Goal: Information Seeking & Learning: Understand process/instructions

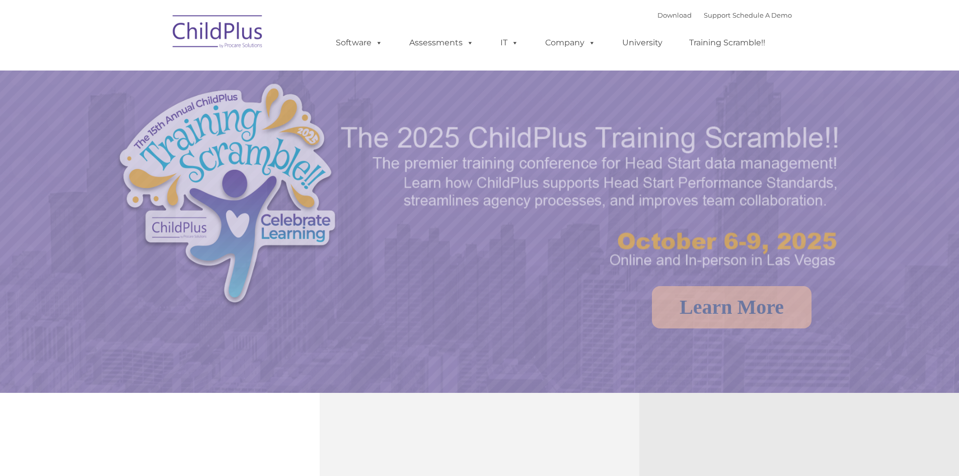
select select "MEDIUM"
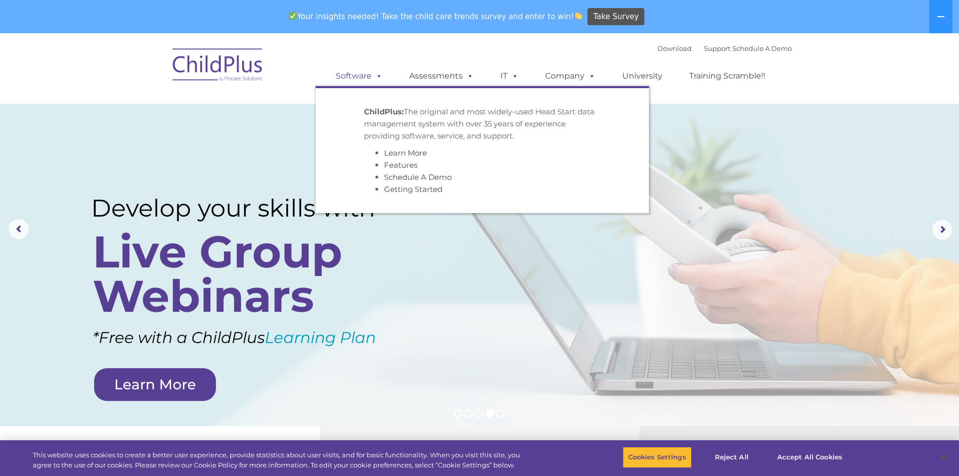
click at [357, 68] on link "Software" at bounding box center [359, 76] width 67 height 20
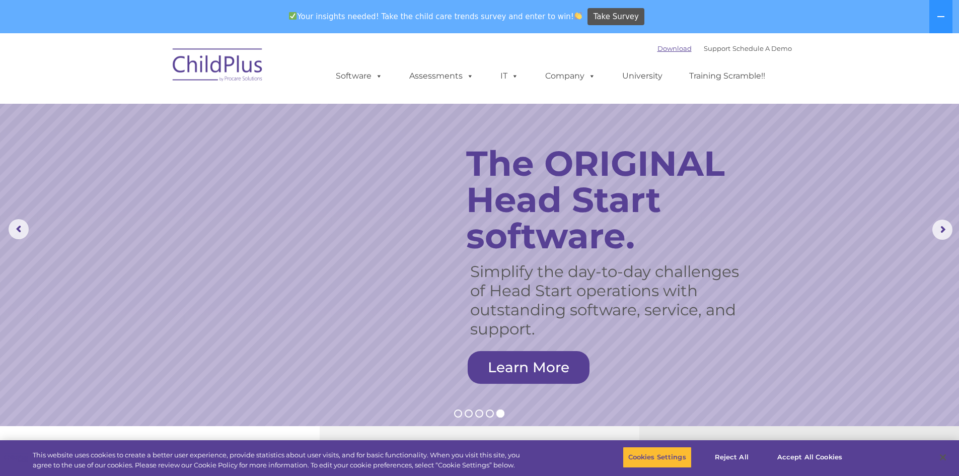
click at [657, 49] on link "Download" at bounding box center [674, 48] width 34 height 8
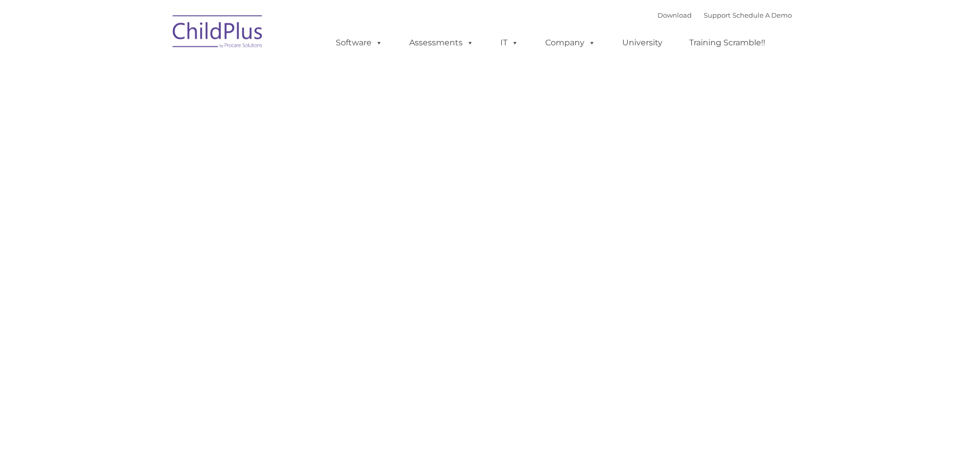
type input ""
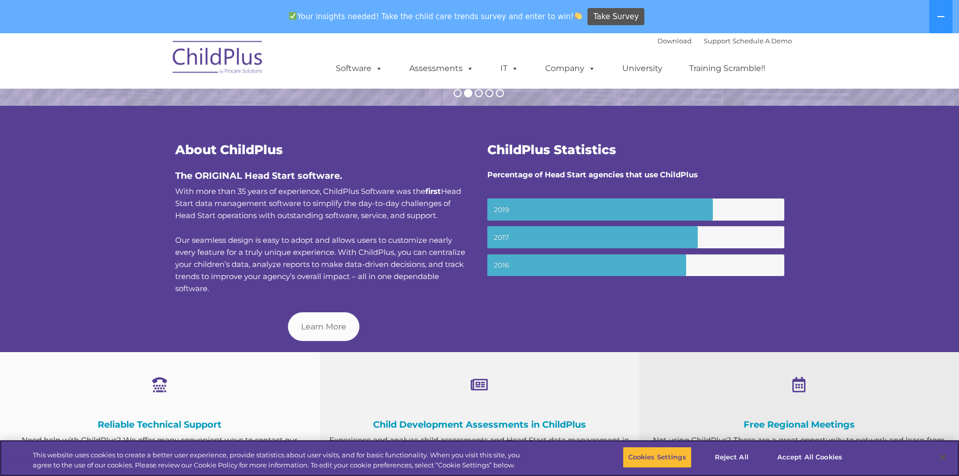
scroll to position [304, 0]
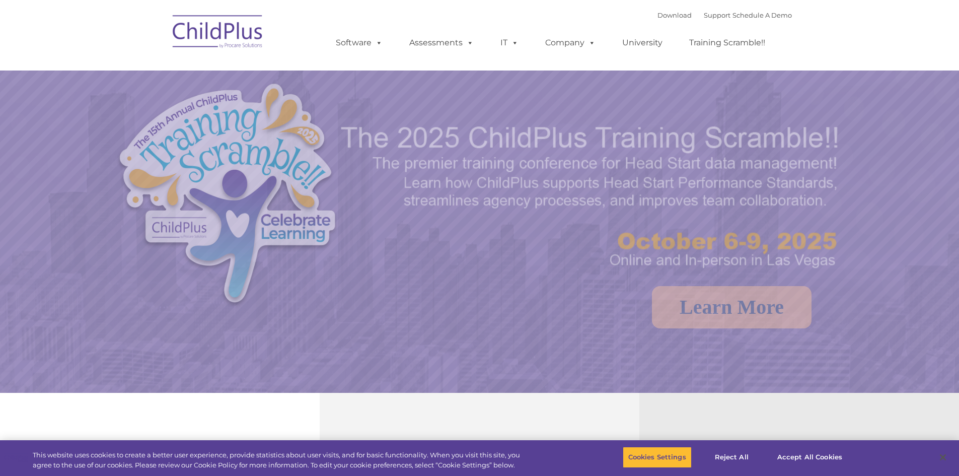
select select "MEDIUM"
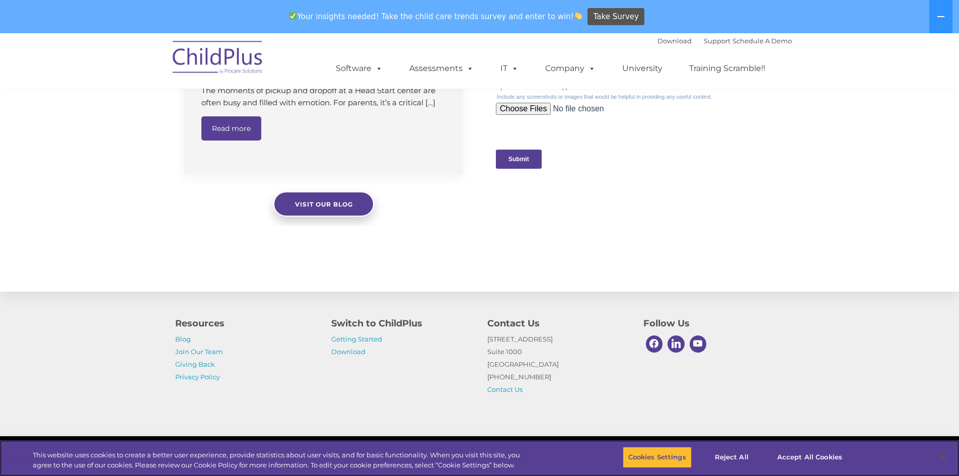
scroll to position [1016, 0]
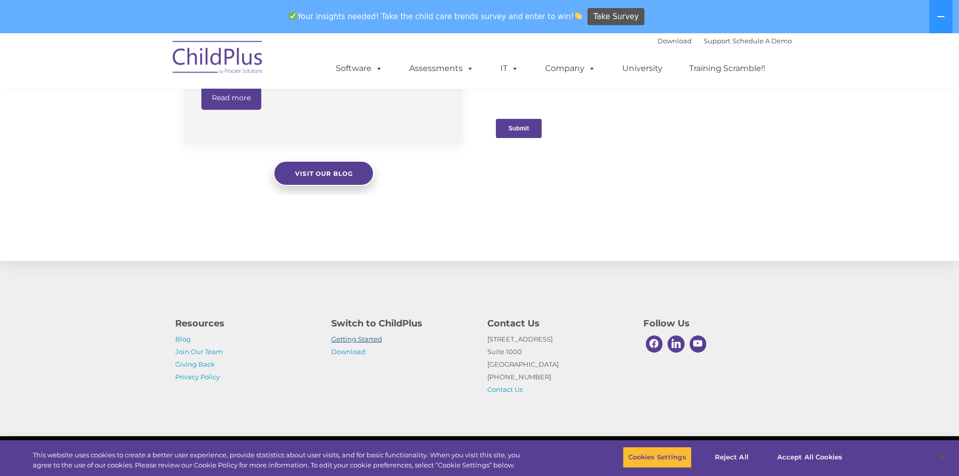
click at [340, 338] on link "Getting Started" at bounding box center [356, 339] width 51 height 8
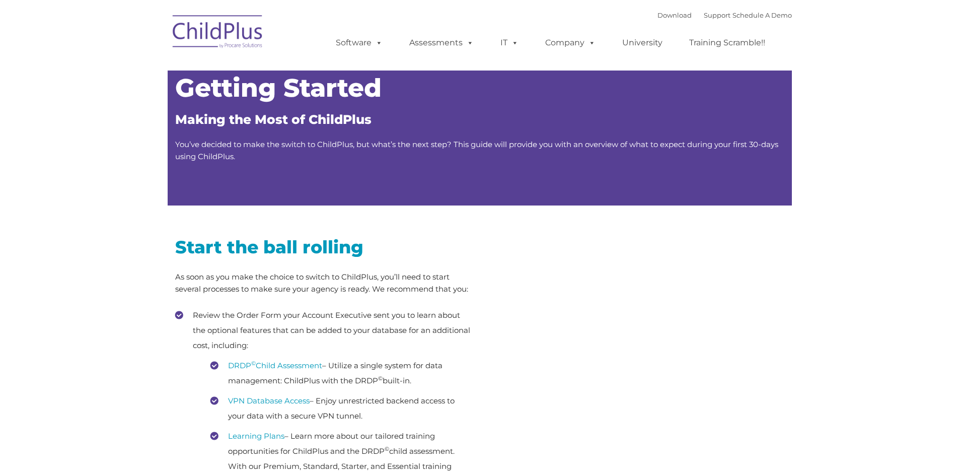
type input ""
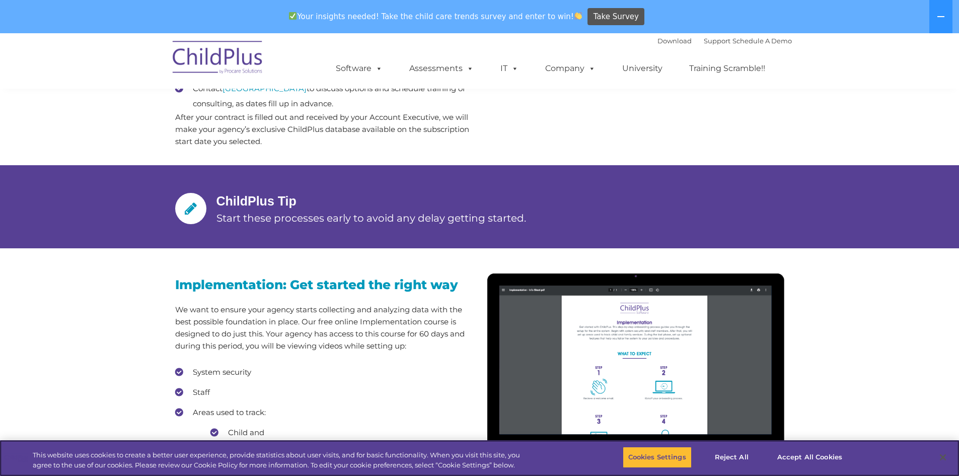
scroll to position [696, 0]
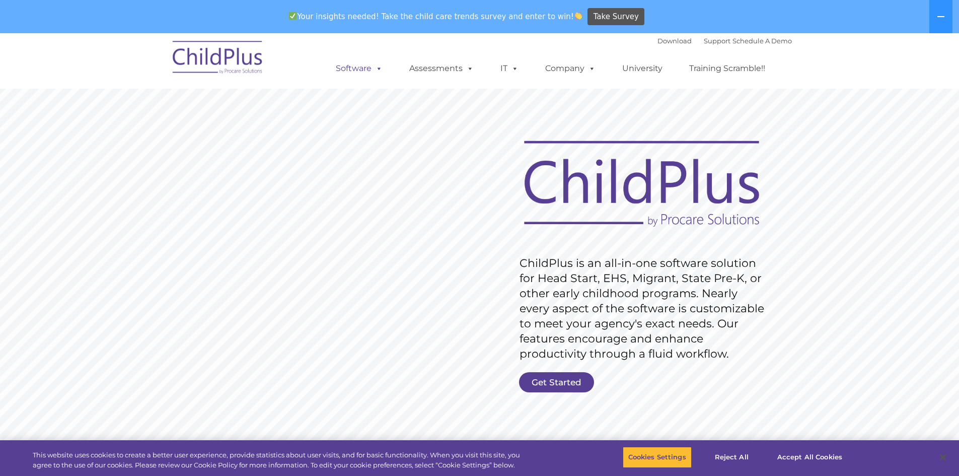
click at [343, 62] on link "Software" at bounding box center [359, 68] width 67 height 20
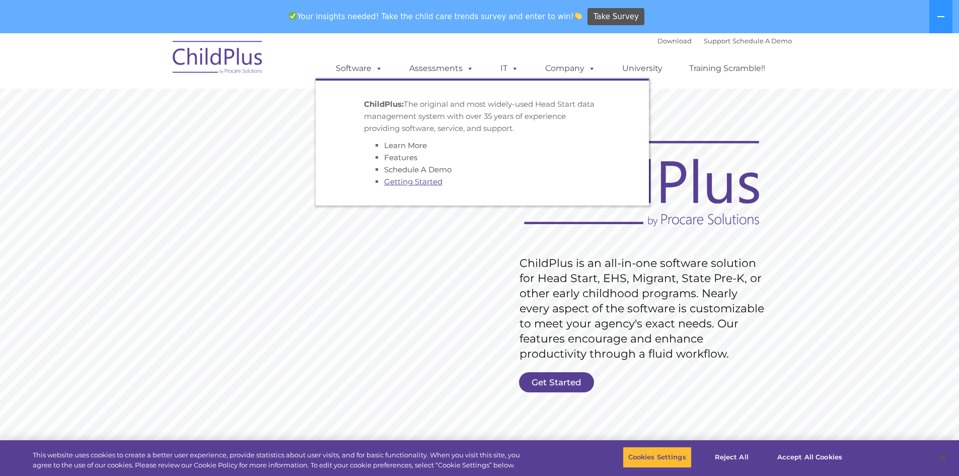
click at [398, 180] on link "Getting Started" at bounding box center [413, 182] width 58 height 10
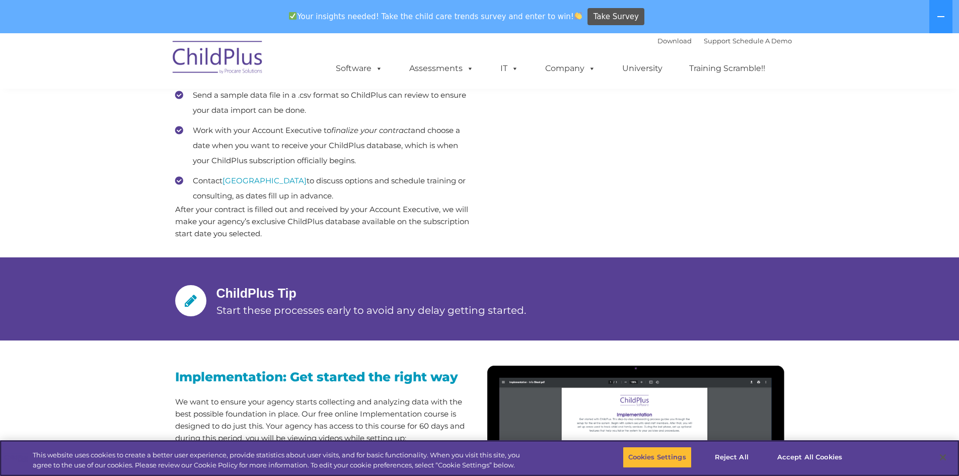
scroll to position [602, 0]
